Goal: Answer question/provide support: Share knowledge or assist other users

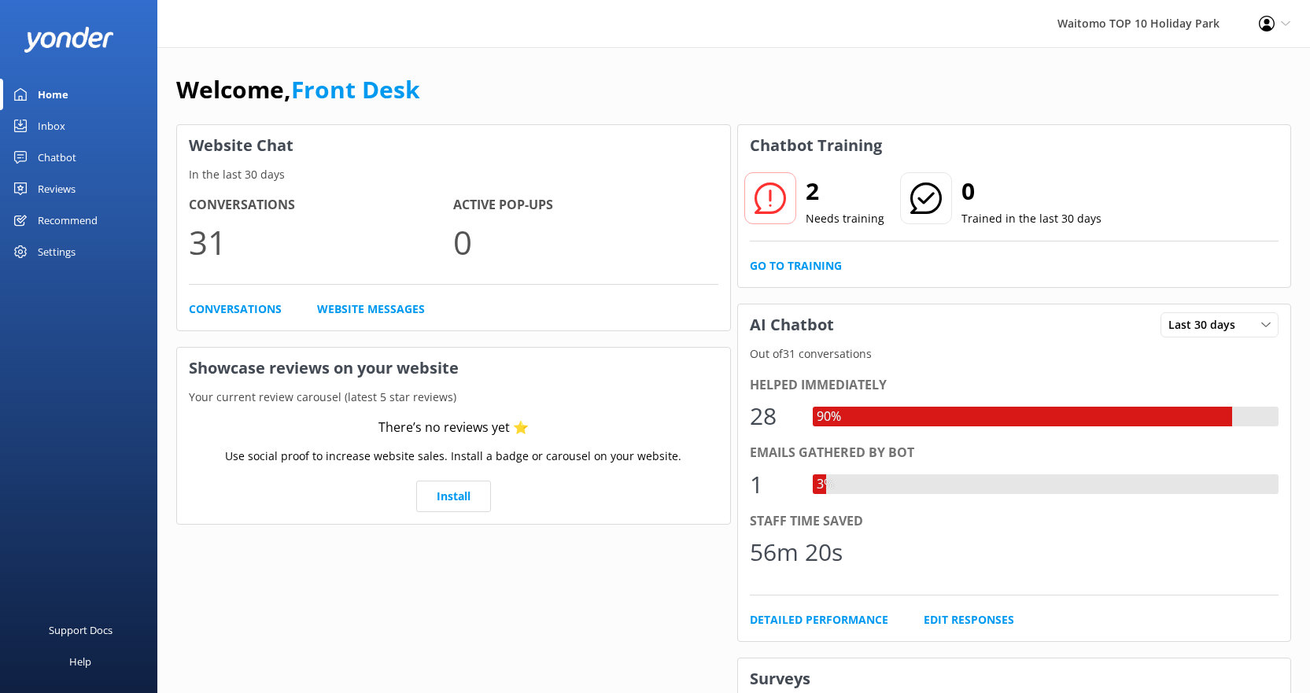
click at [825, 256] on div "2 Needs training 0 Trained in the last 30 days Go to Training" at bounding box center [1014, 226] width 553 height 121
click at [822, 258] on link "Go to Training" at bounding box center [796, 265] width 92 height 17
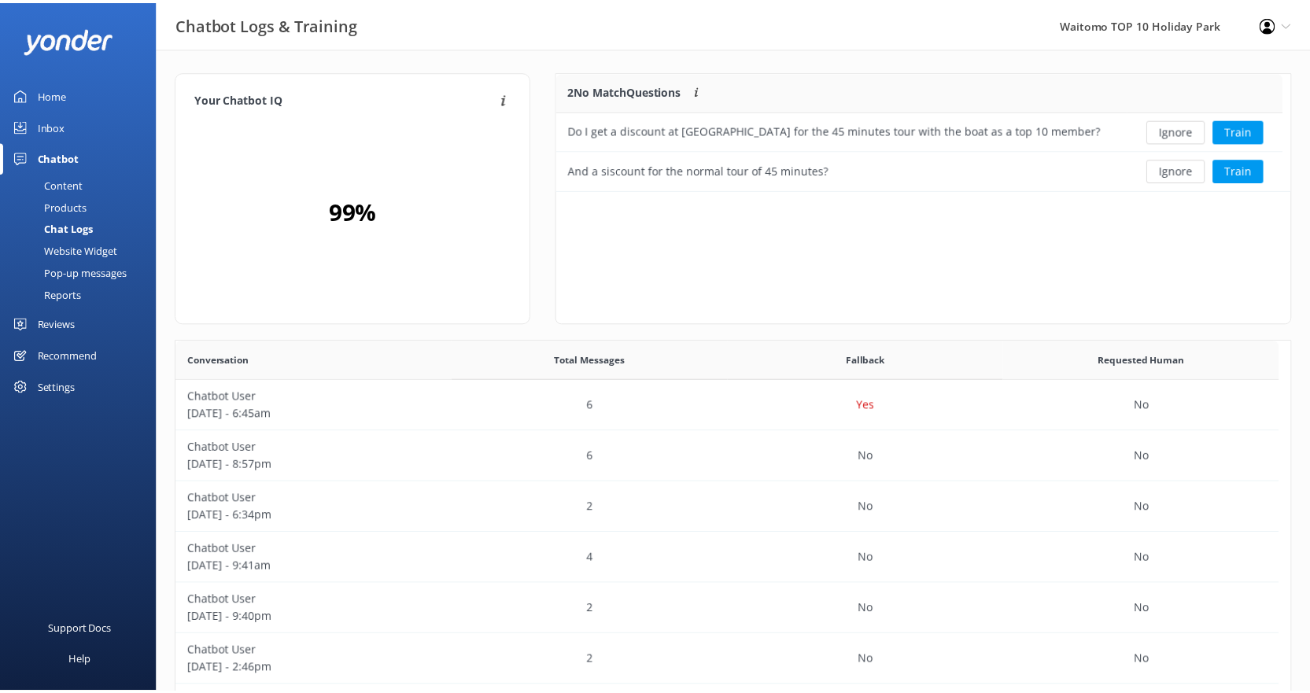
scroll to position [107, 722]
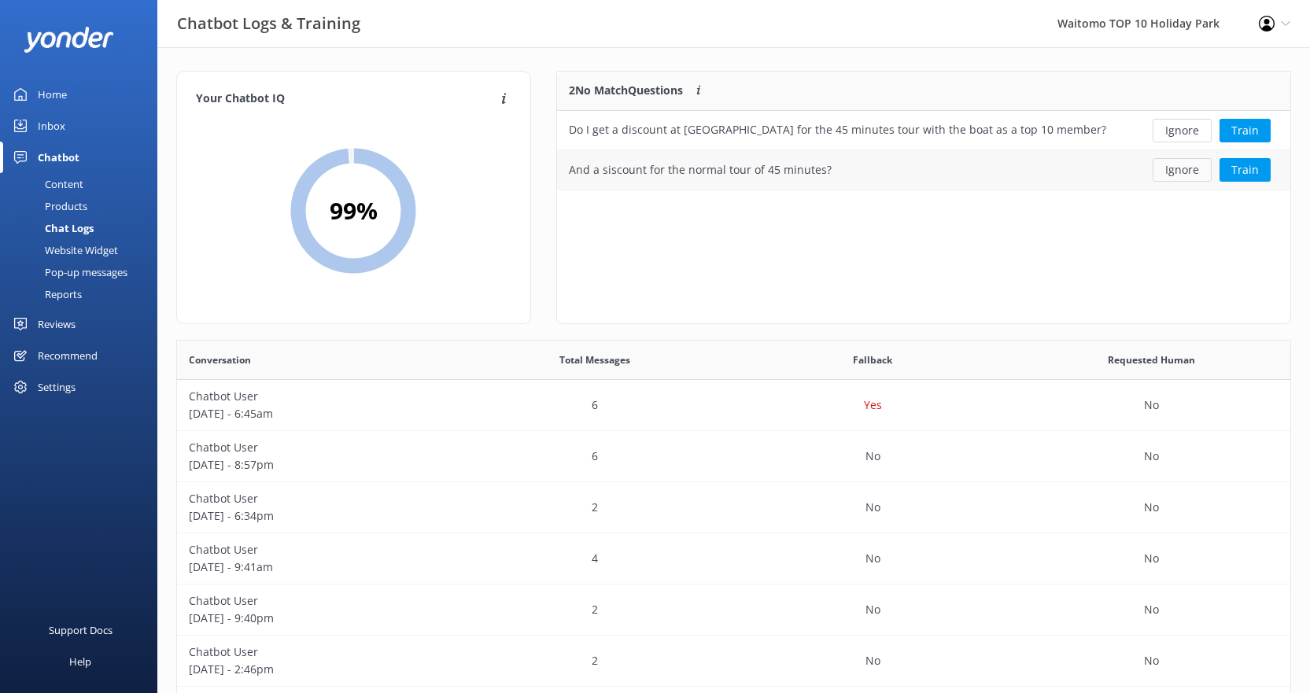
click at [1204, 167] on button "Ignore" at bounding box center [1182, 170] width 59 height 24
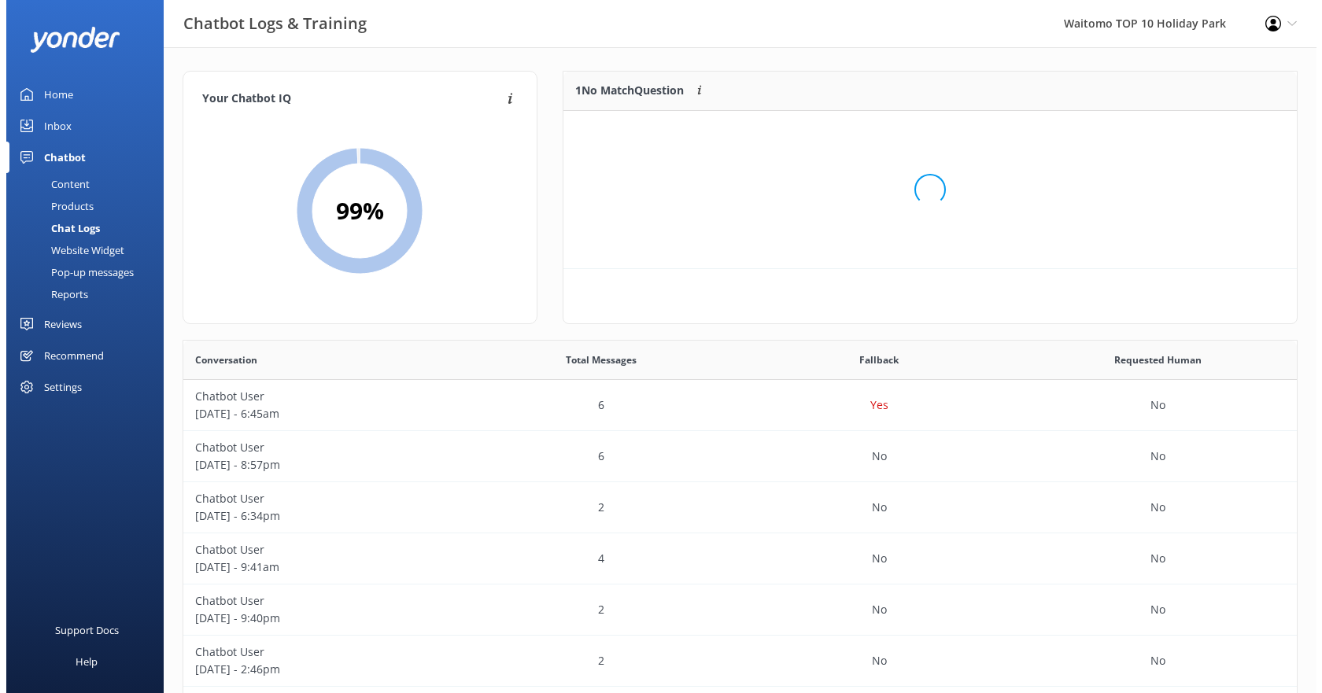
scroll to position [68, 722]
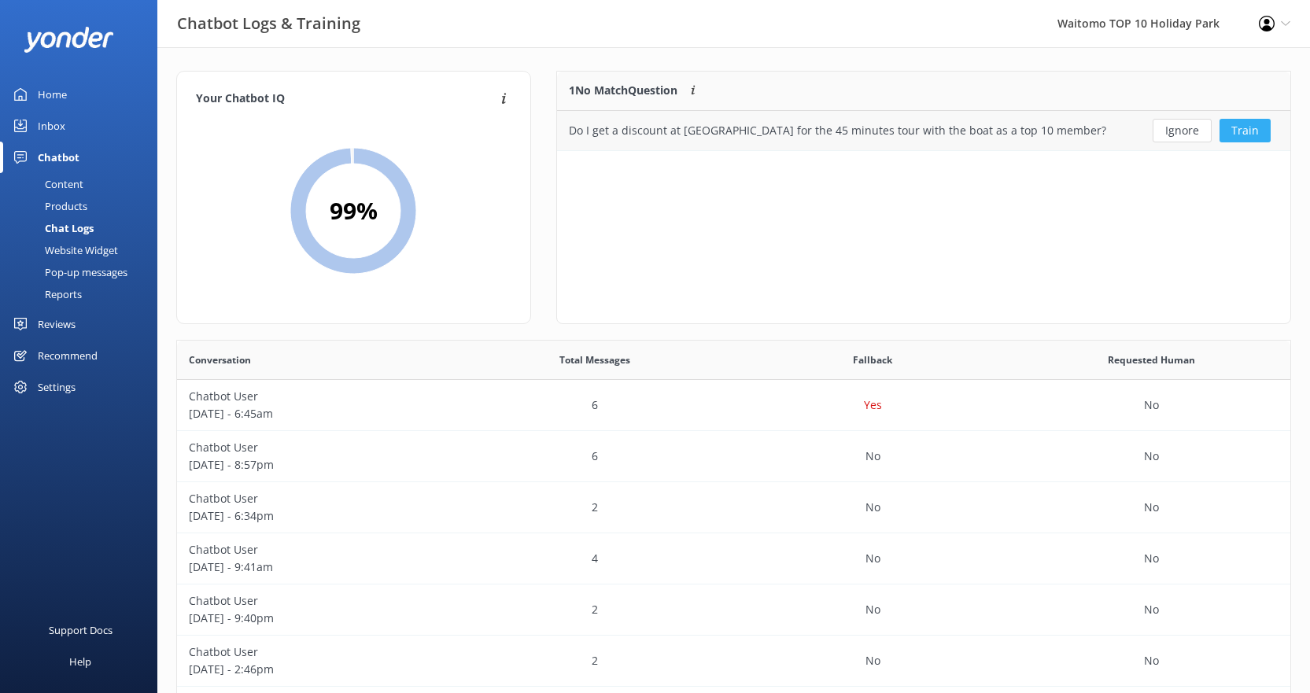
click at [1238, 125] on button "Train" at bounding box center [1245, 131] width 51 height 24
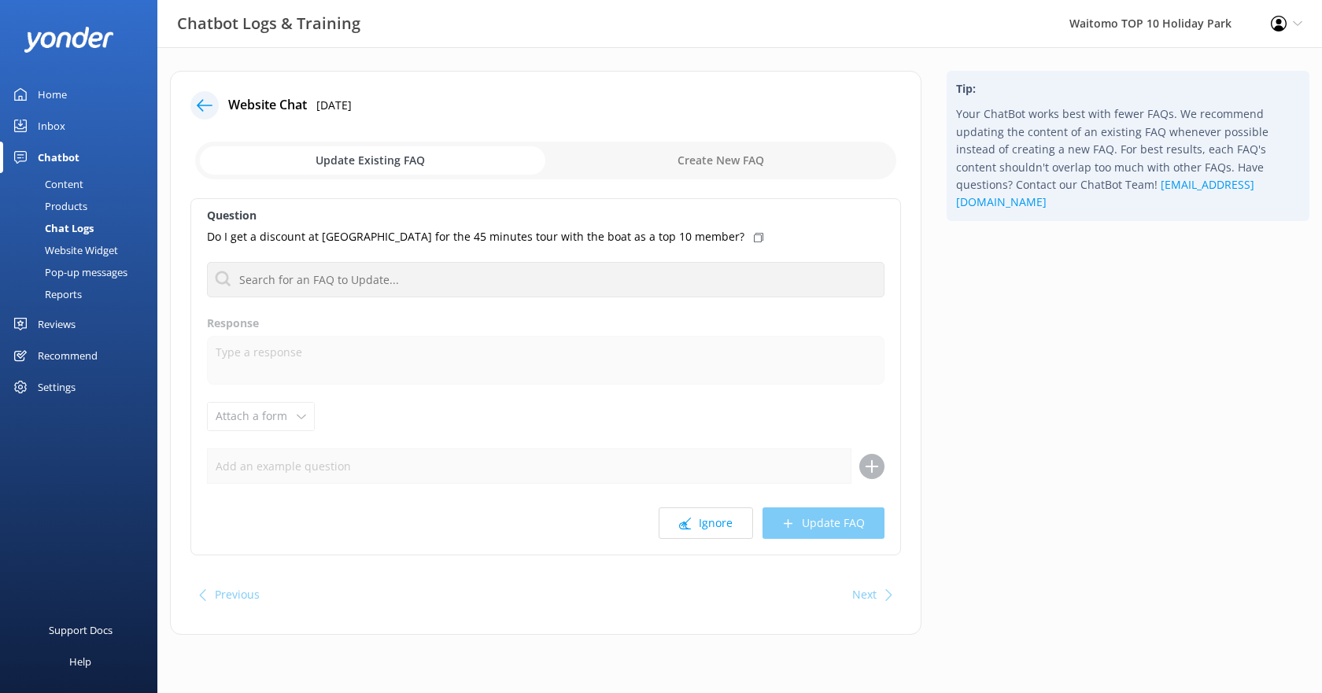
click at [398, 167] on input "checkbox" at bounding box center [545, 161] width 701 height 38
checkbox input "true"
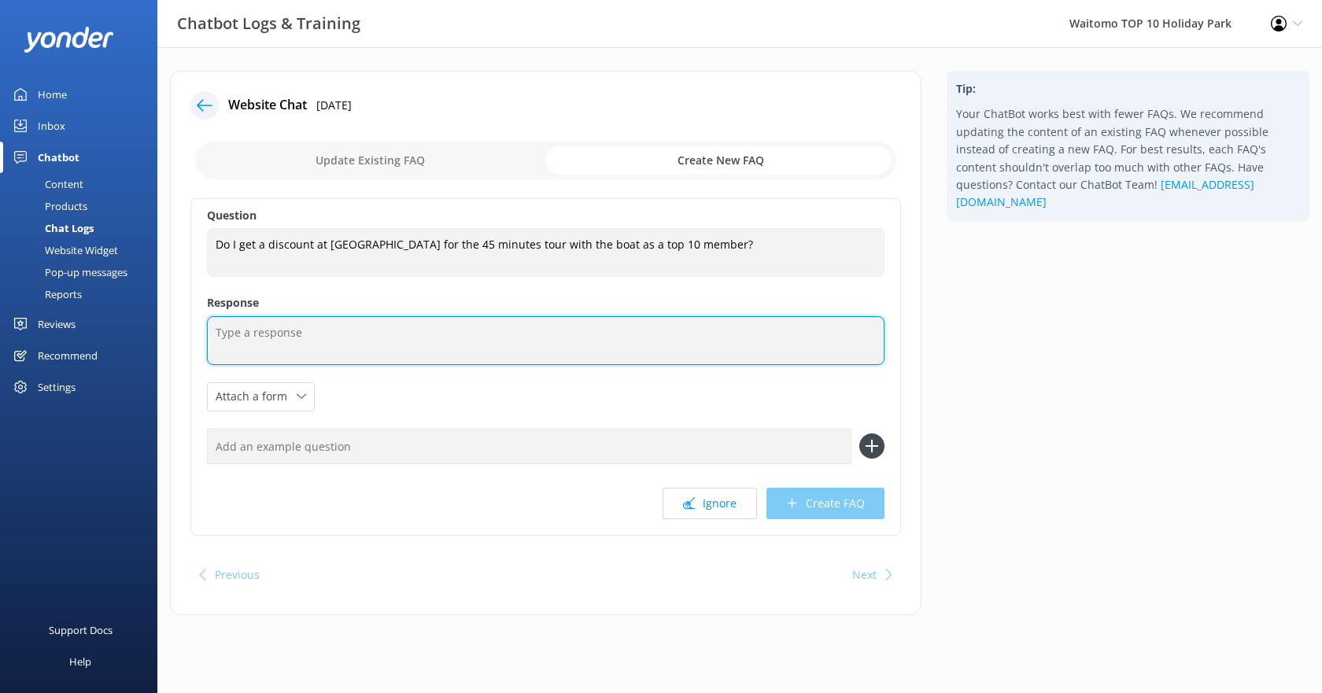
click at [288, 349] on textarea at bounding box center [546, 340] width 678 height 49
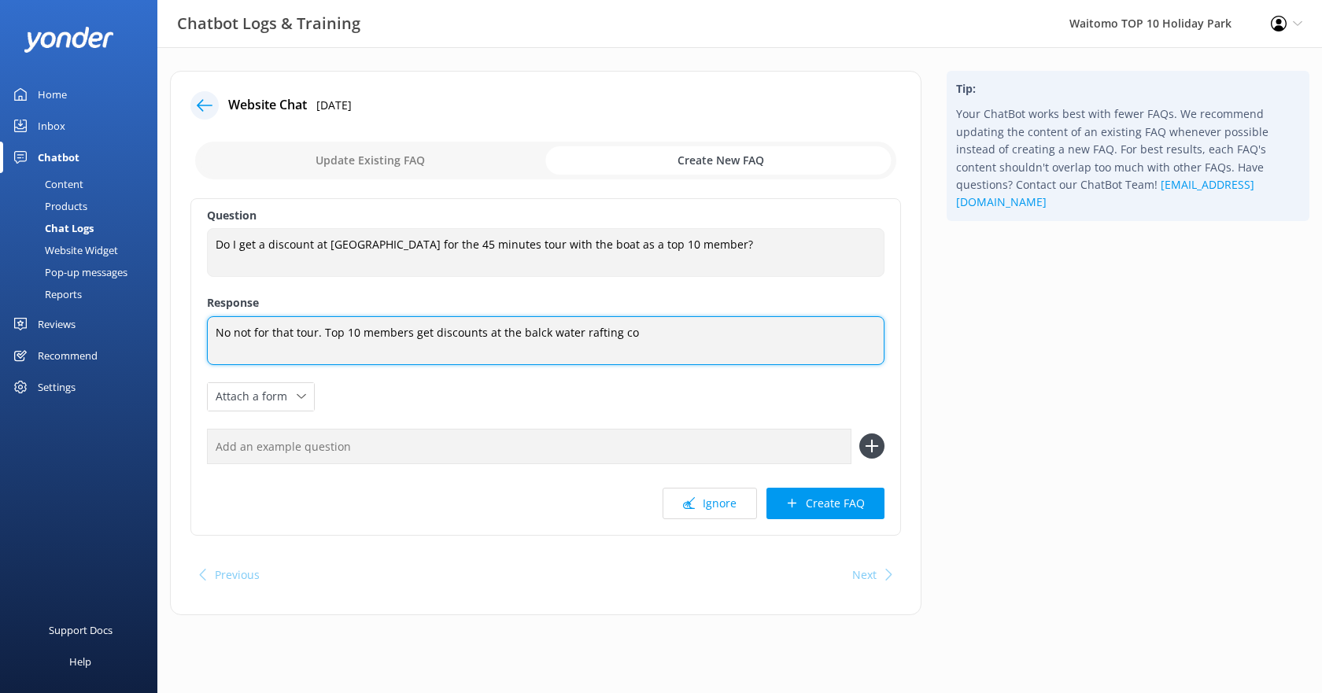
click at [519, 337] on textarea "No not for that tour. Top 10 members get discounts at the balck water rafting co" at bounding box center [546, 340] width 678 height 49
click at [228, 327] on textarea "No not for that tour. Top 10 members get discounts at the BlackWater Rafting Co…" at bounding box center [546, 341] width 678 height 50
drag, startPoint x: 430, startPoint y: 348, endPoint x: 198, endPoint y: 327, distance: 233.9
click at [198, 327] on div "Question Do I get a discount at [GEOGRAPHIC_DATA] for the 45 minutes tour with …" at bounding box center [545, 367] width 711 height 338
type textarea "No, not for that tour. Top 10 members get discounts at the BlackWater Rafting C…"
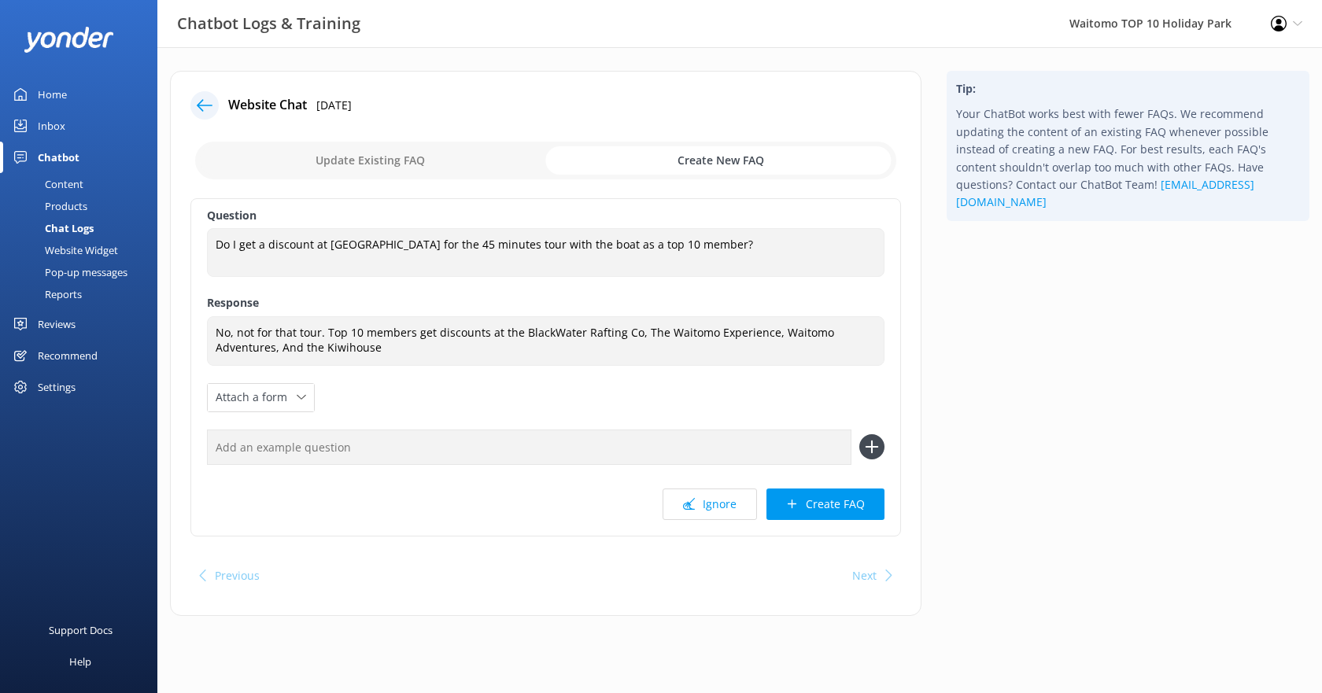
click at [754, 419] on div "Question Do I get a discount at [GEOGRAPHIC_DATA] for the 45 minutes tour with …" at bounding box center [545, 367] width 711 height 338
click at [807, 513] on button "Create FAQ" at bounding box center [825, 504] width 118 height 31
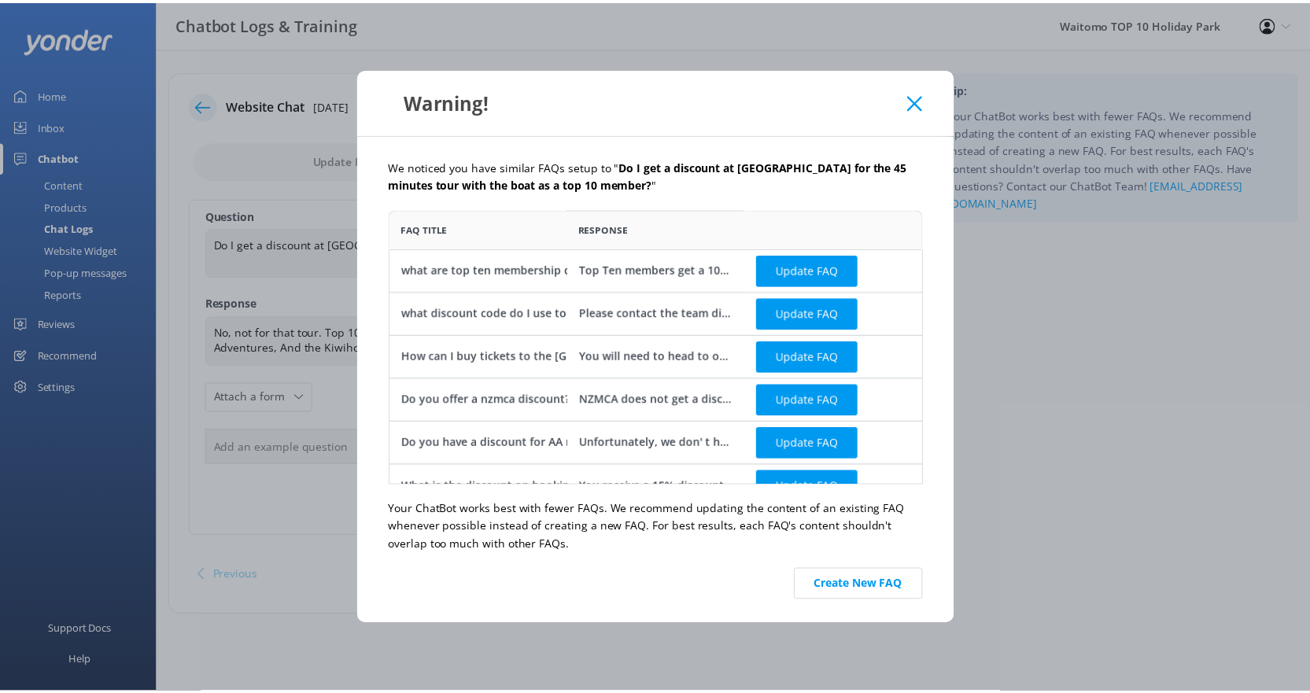
scroll to position [264, 527]
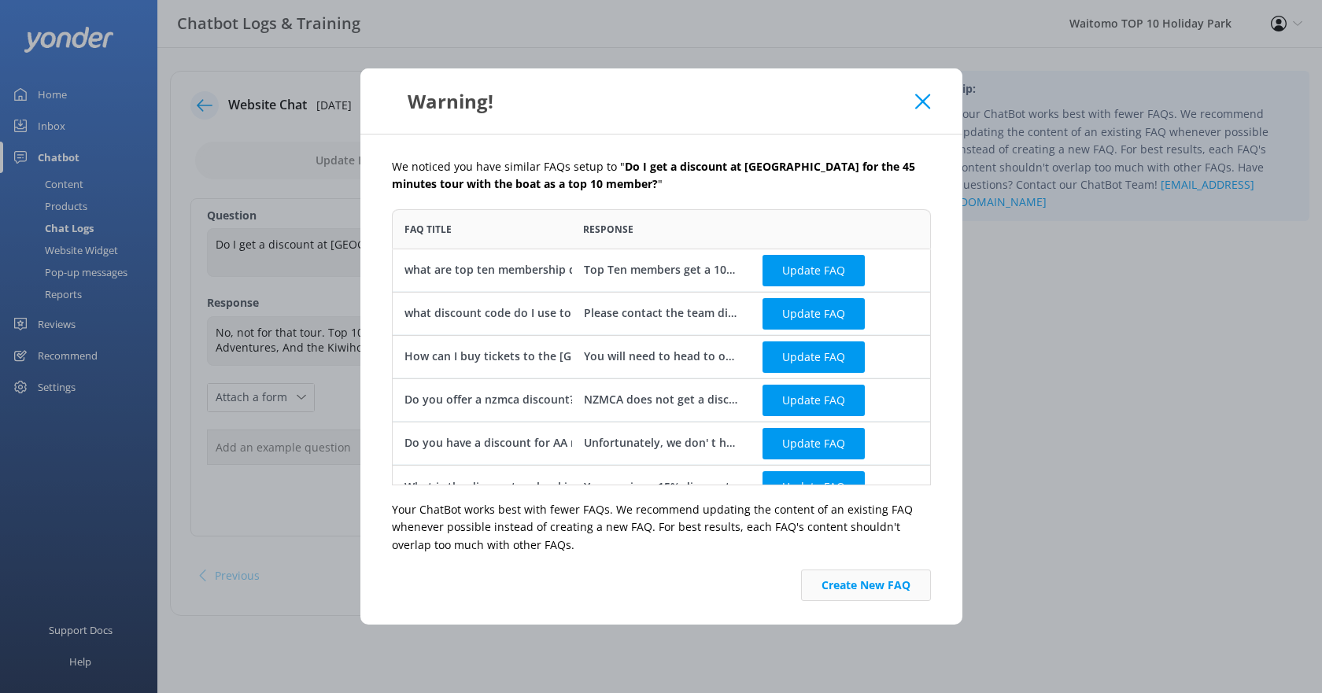
click at [855, 588] on button "Create New FAQ" at bounding box center [866, 585] width 130 height 31
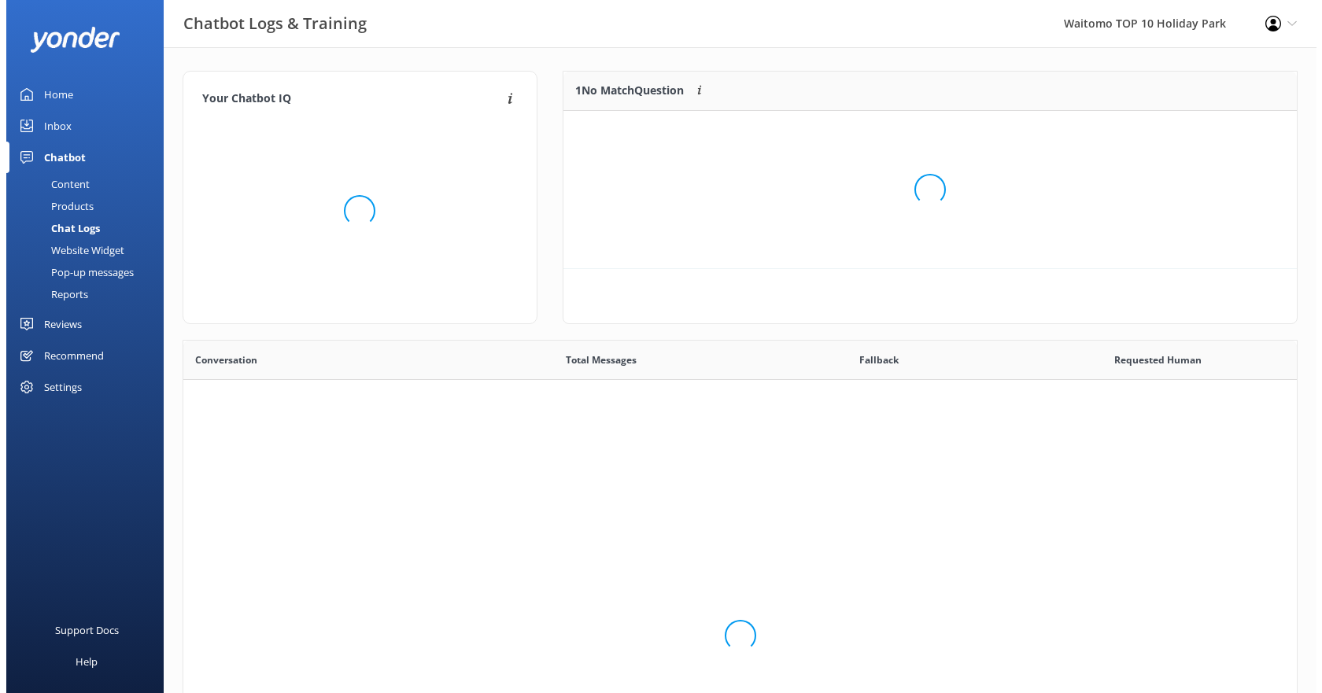
scroll to position [540, 1102]
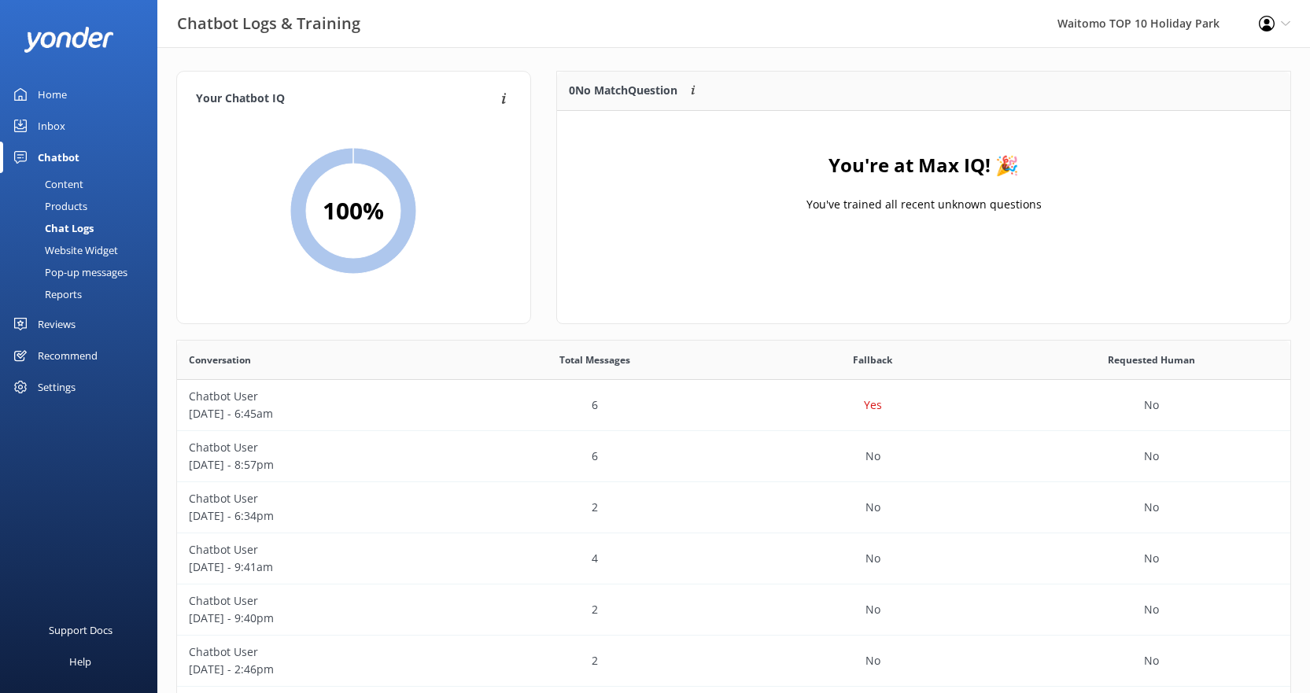
click at [54, 128] on div "Inbox" at bounding box center [52, 125] width 28 height 31
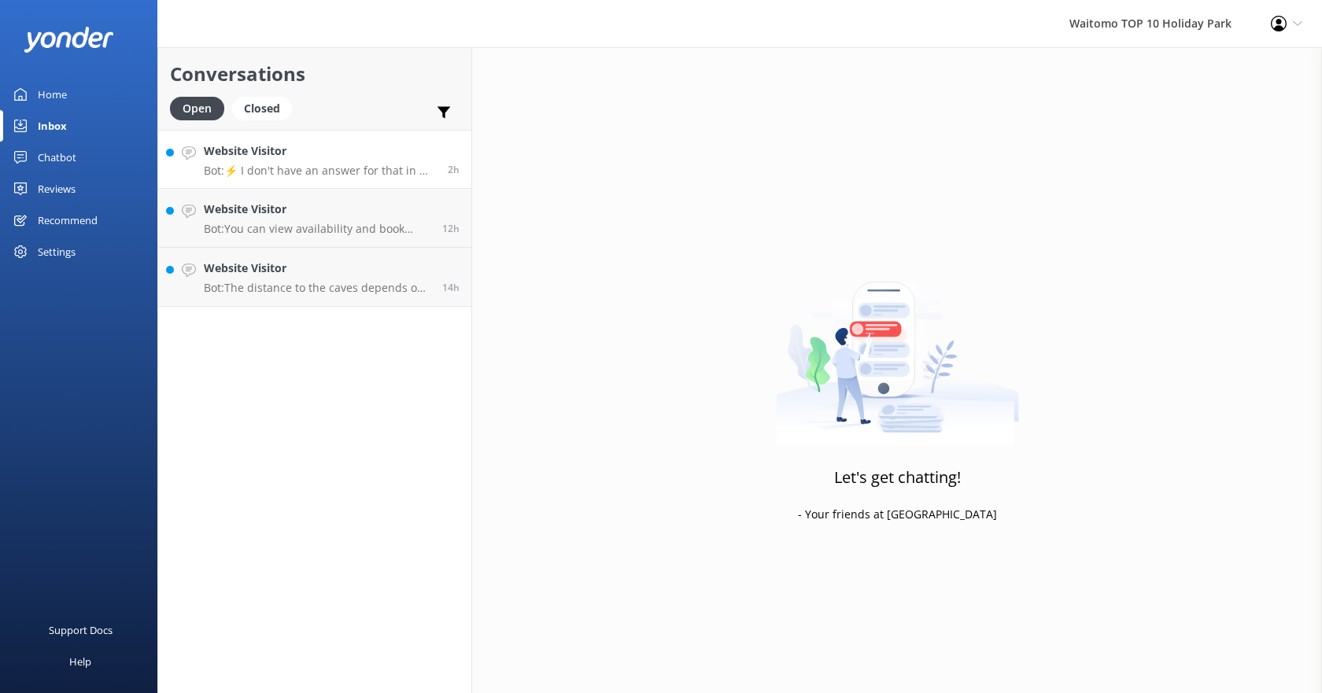
click at [290, 165] on p "Bot: ⚡ I don't have an answer for that in my knowledge base. Please try and rep…" at bounding box center [320, 171] width 232 height 14
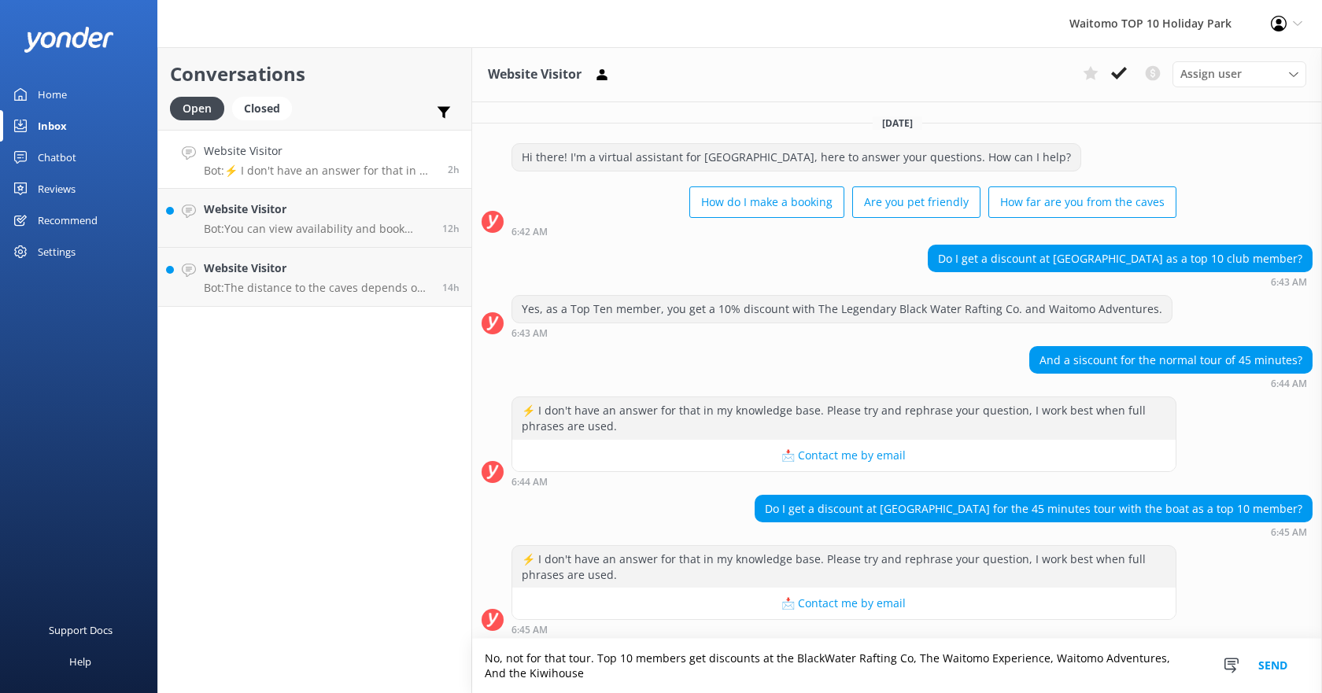
type textarea "No, not for that tour. Top 10 members get discounts at the BlackWater Rafting C…"
click at [1270, 659] on button "Send" at bounding box center [1272, 666] width 59 height 54
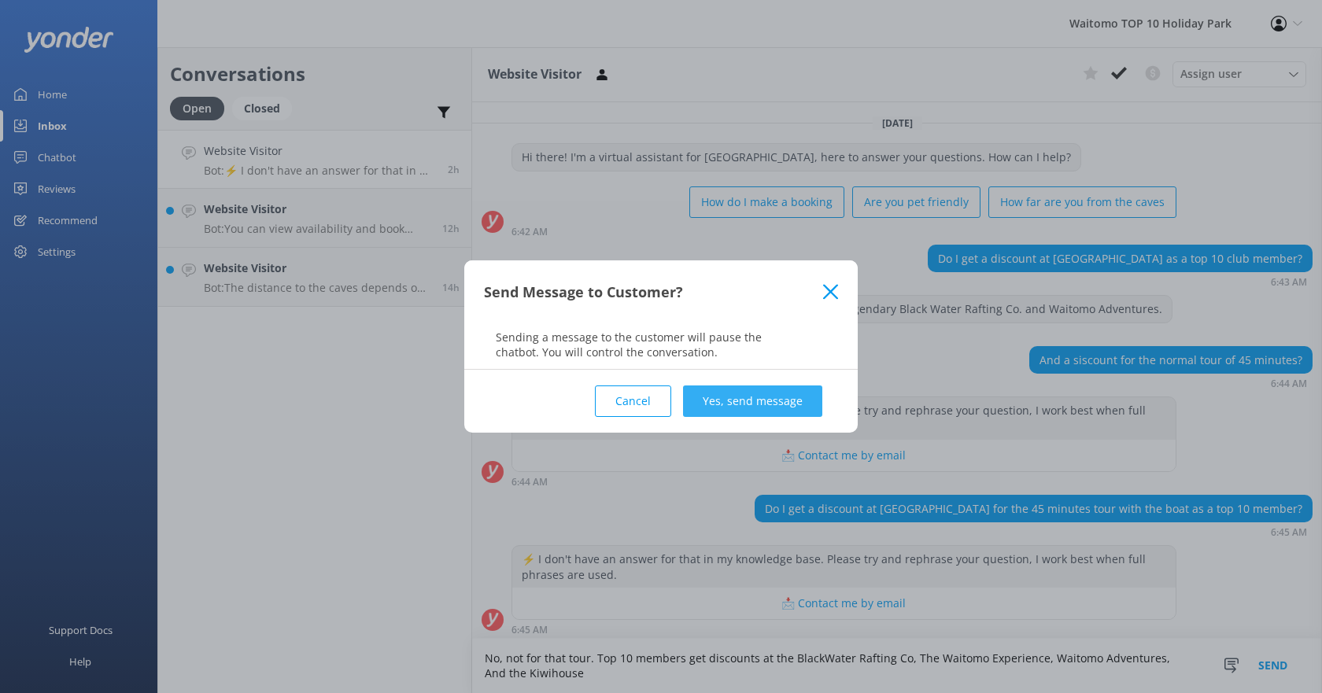
click at [722, 399] on button "Yes, send message" at bounding box center [752, 401] width 139 height 31
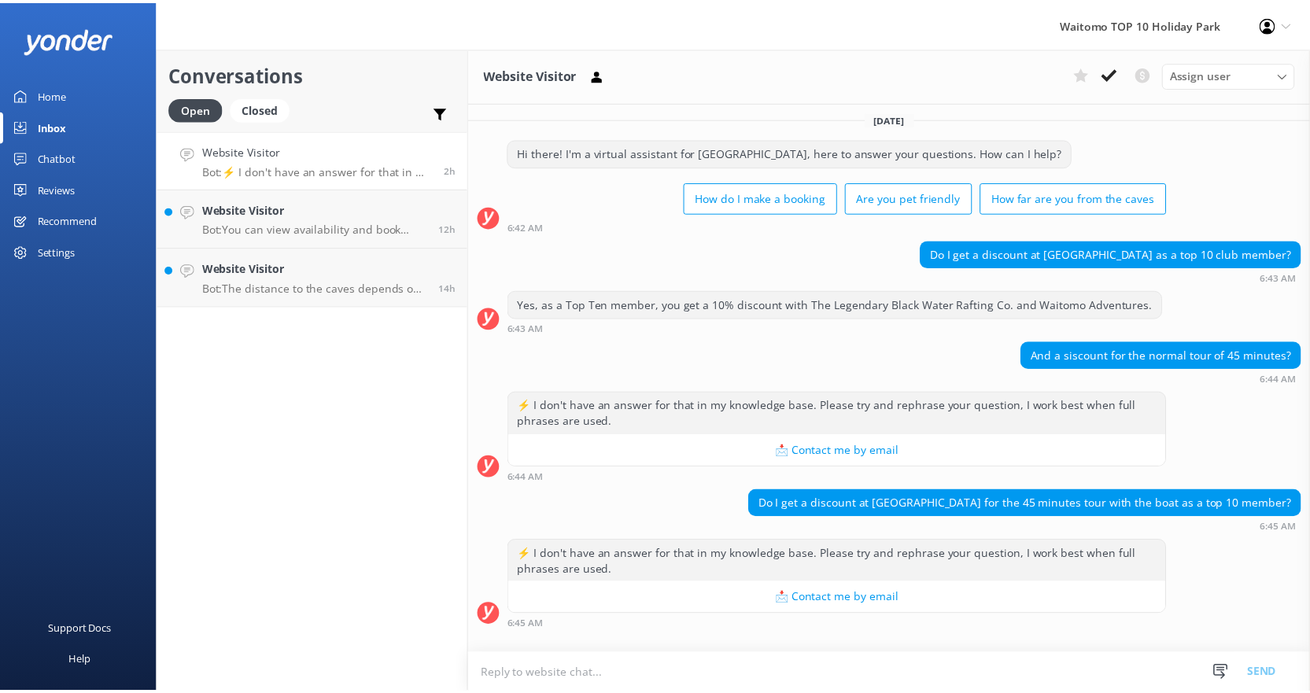
scroll to position [107, 0]
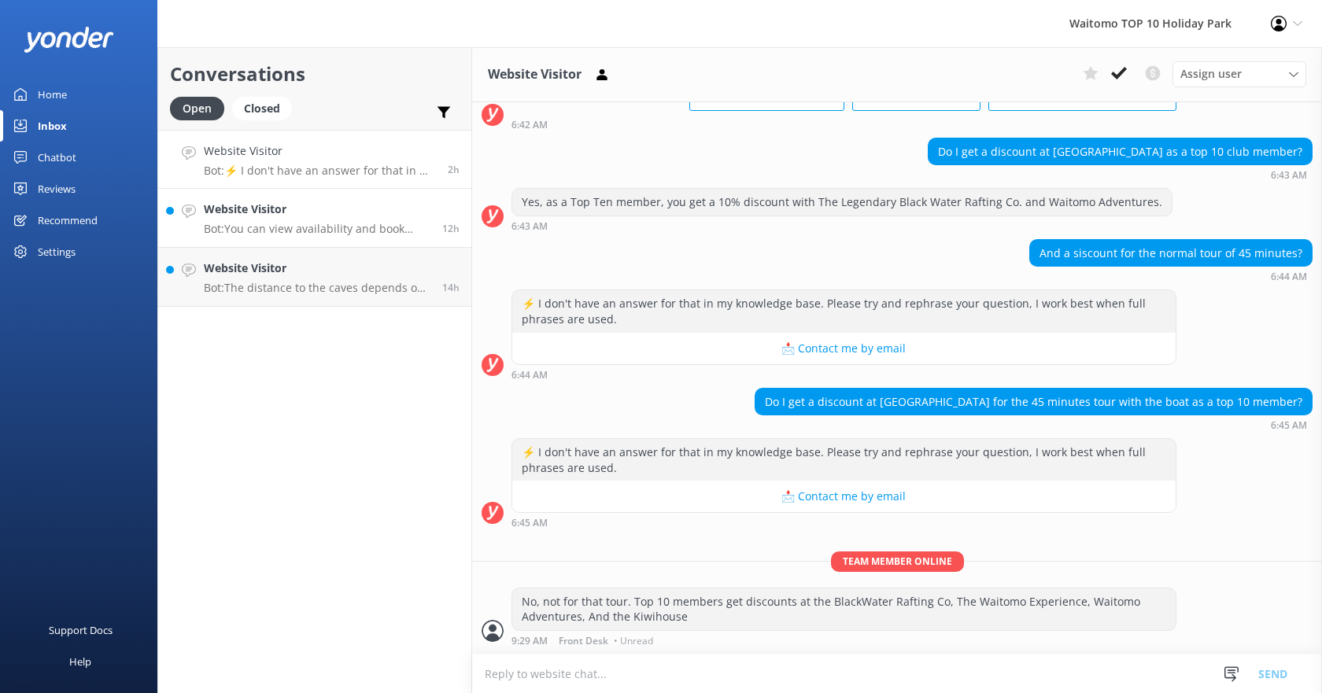
click at [218, 224] on p "Bot: You can view availability and book your Top 10 Holiday stay on our website…" at bounding box center [317, 229] width 227 height 14
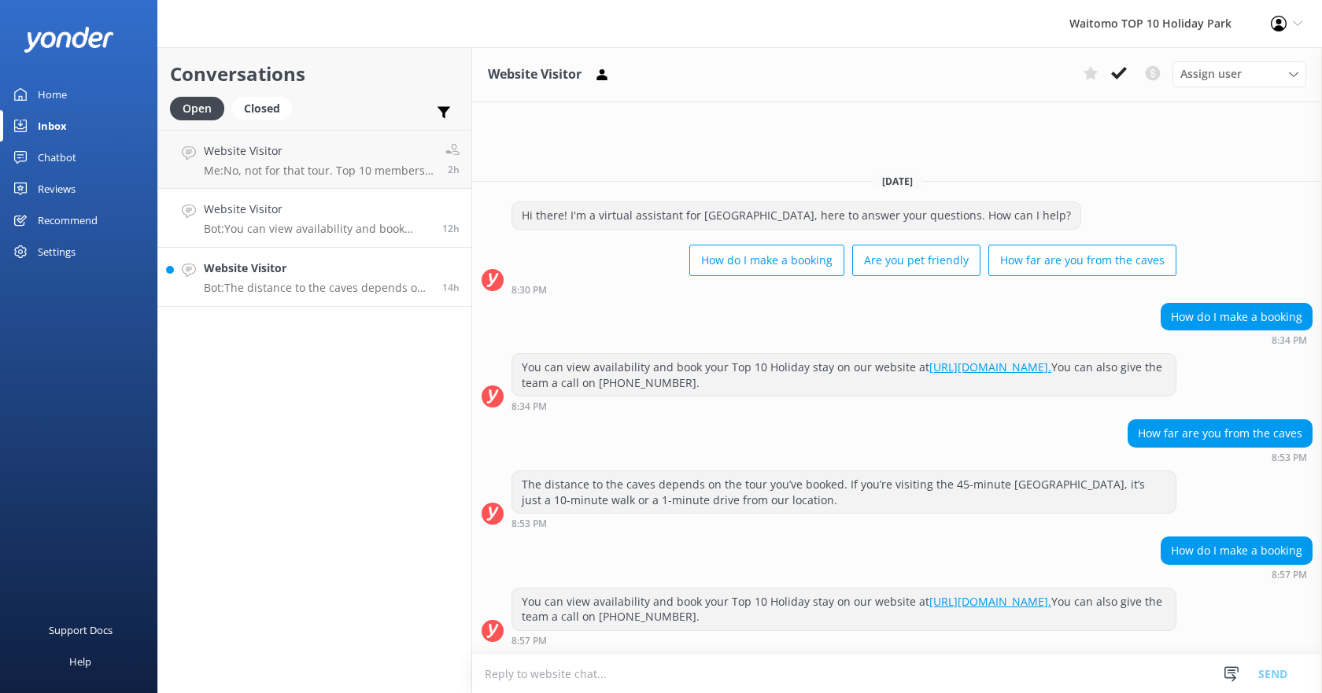
click at [255, 271] on h4 "Website Visitor" at bounding box center [317, 268] width 227 height 17
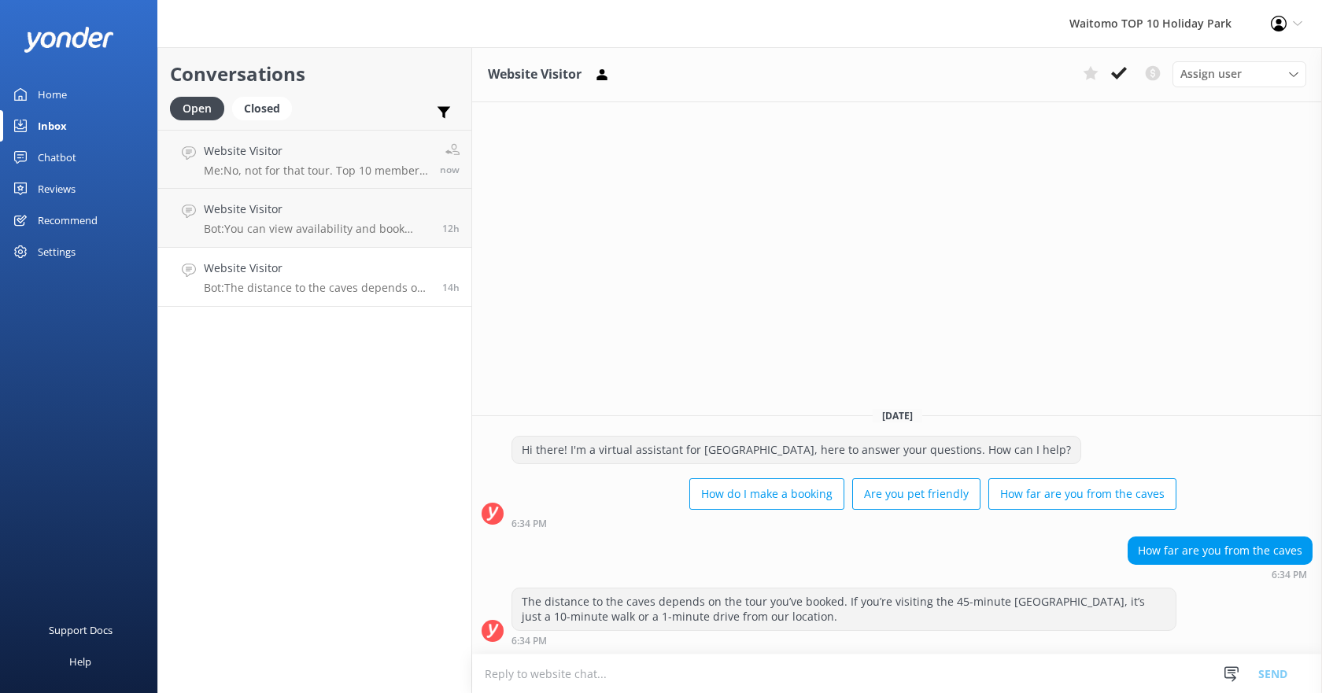
click at [270, 395] on div "Conversations Open Closed Important Converted Assigned to me Unassigned Website…" at bounding box center [314, 370] width 315 height 646
click at [38, 93] on div "Home" at bounding box center [52, 94] width 29 height 31
